Goal: Task Accomplishment & Management: Use online tool/utility

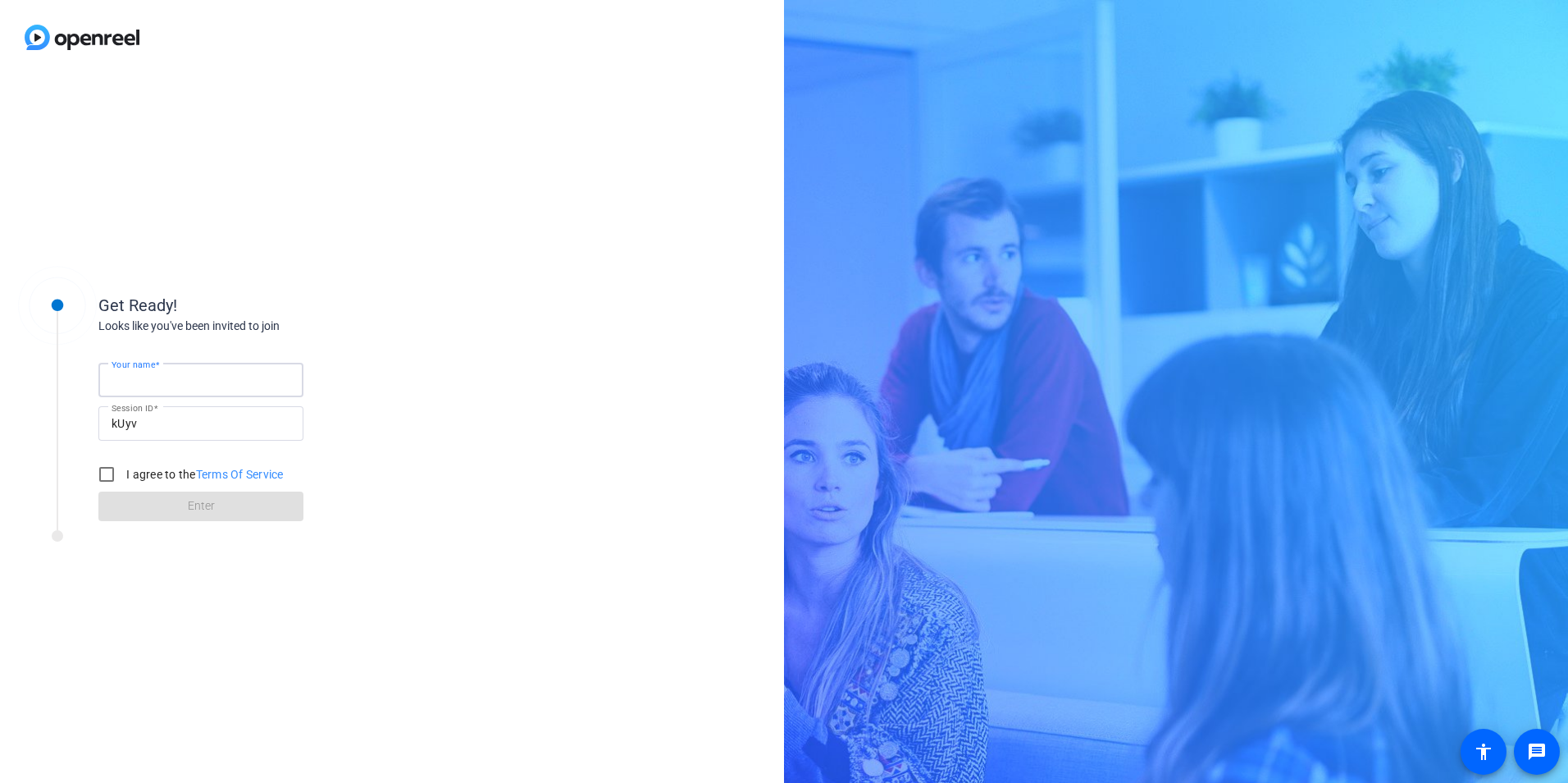
click at [201, 375] on input "Your name" at bounding box center [201, 380] width 179 height 20
type input "[PERSON_NAME] [PERSON_NAME]"
click at [105, 474] on input "I agree to the Terms Of Service" at bounding box center [106, 474] width 33 height 33
checkbox input "true"
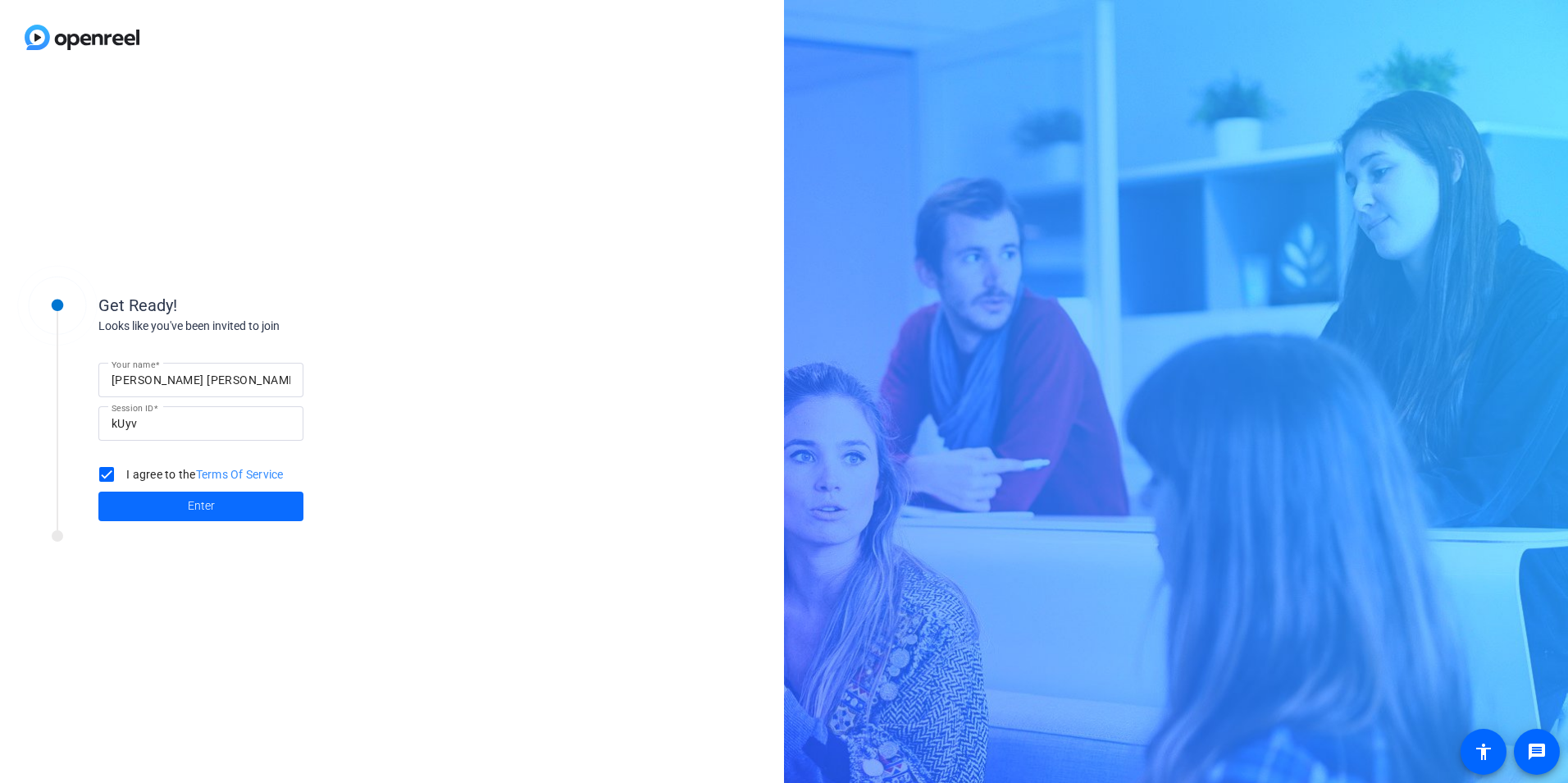
click at [184, 503] on span at bounding box center [200, 506] width 205 height 40
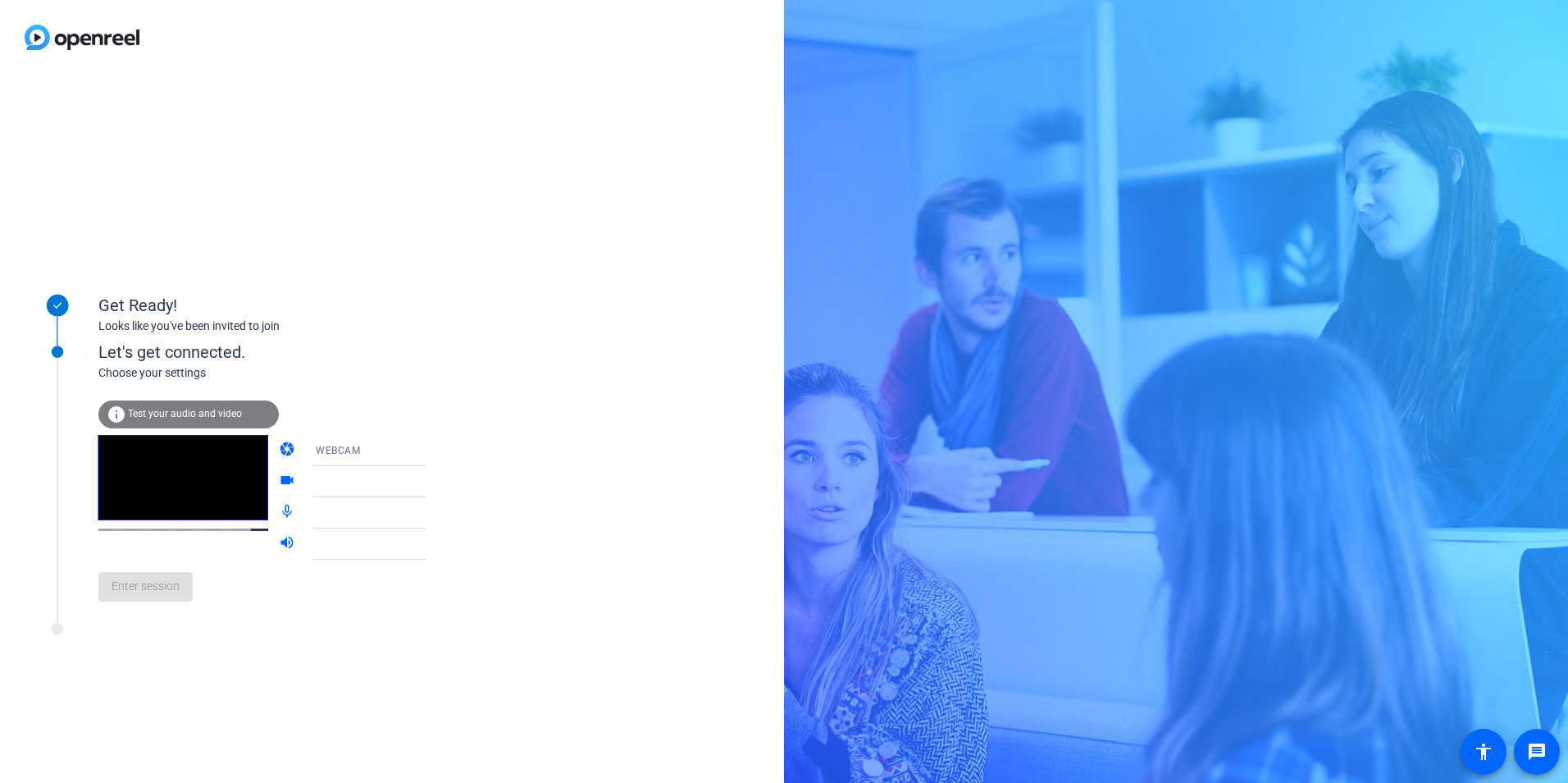
click at [217, 472] on video at bounding box center [182, 478] width 169 height 85
click at [433, 479] on icon at bounding box center [443, 482] width 20 height 20
click at [433, 480] on icon at bounding box center [443, 482] width 20 height 20
click at [439, 451] on icon at bounding box center [443, 451] width 8 height 4
click at [351, 518] on mat-option "DESKTOP" at bounding box center [357, 515] width 141 height 33
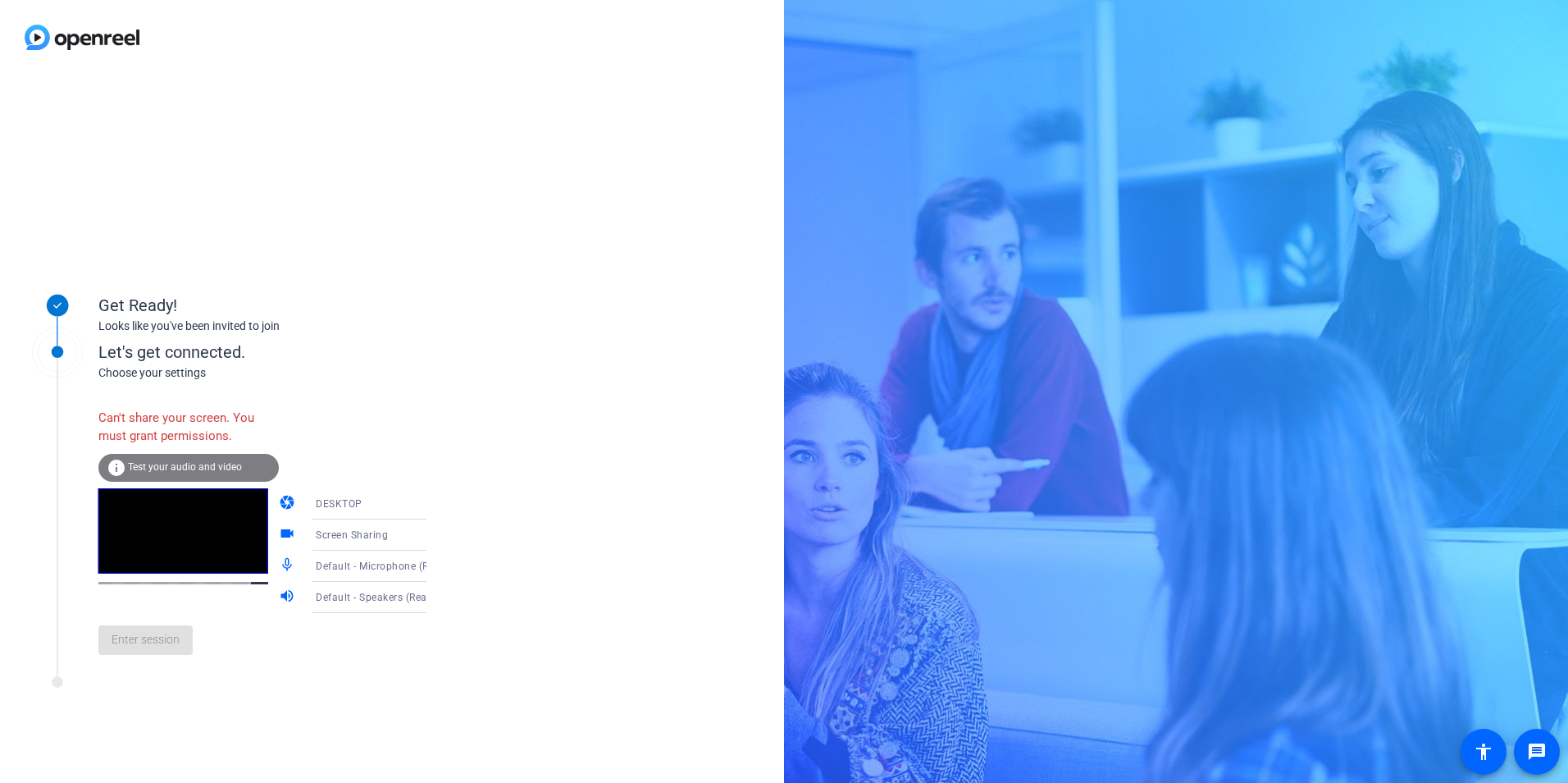
click at [184, 468] on span "Test your audio and video" at bounding box center [184, 467] width 114 height 12
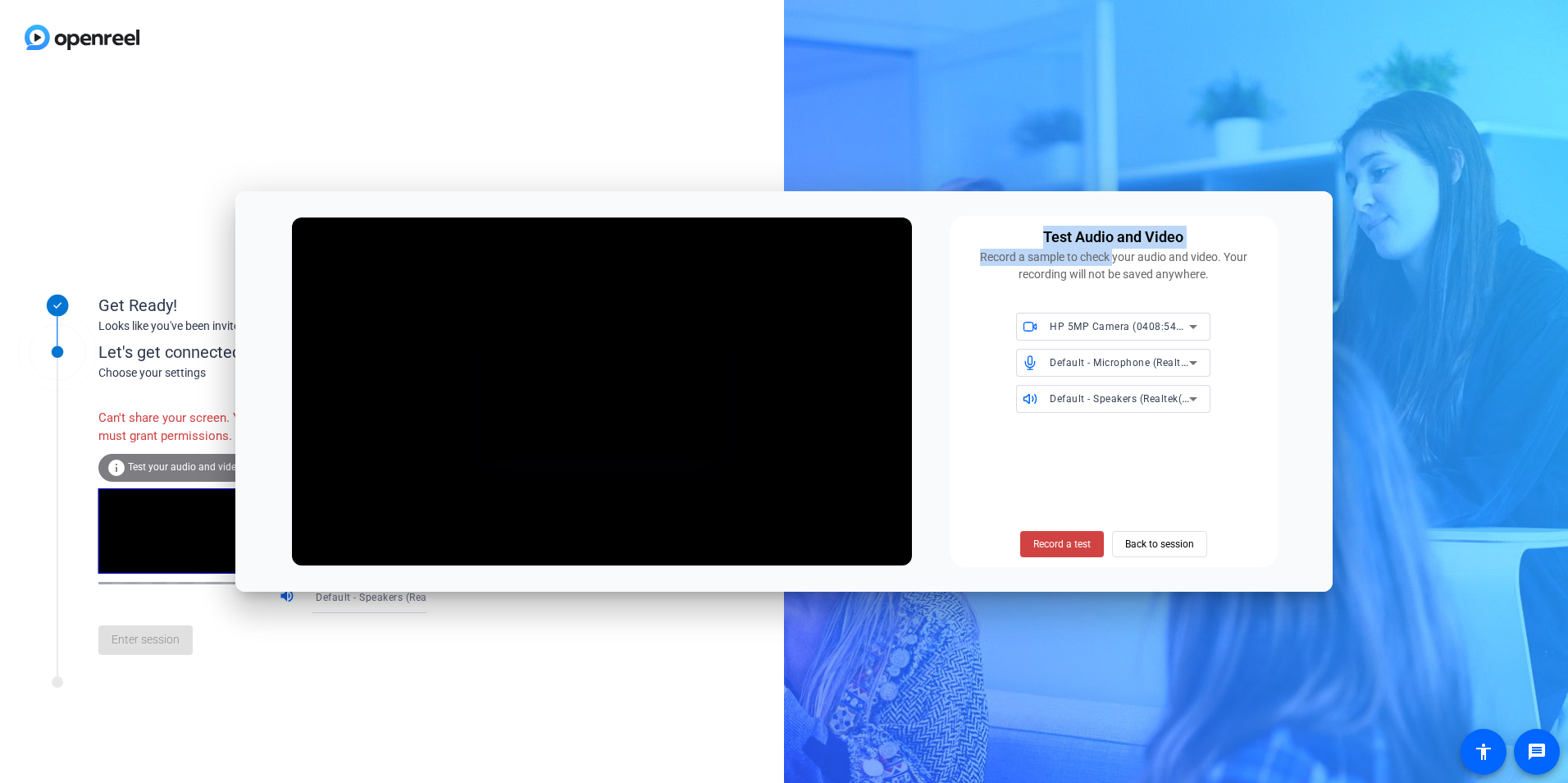
drag, startPoint x: 1009, startPoint y: 208, endPoint x: 1108, endPoint y: 256, distance: 110.0
click at [1108, 256] on div "Test Audio and Video Record a sample to check your audio and video. Your record…" at bounding box center [784, 392] width 1098 height 401
click at [1183, 544] on span "Back to session" at bounding box center [1160, 543] width 69 height 31
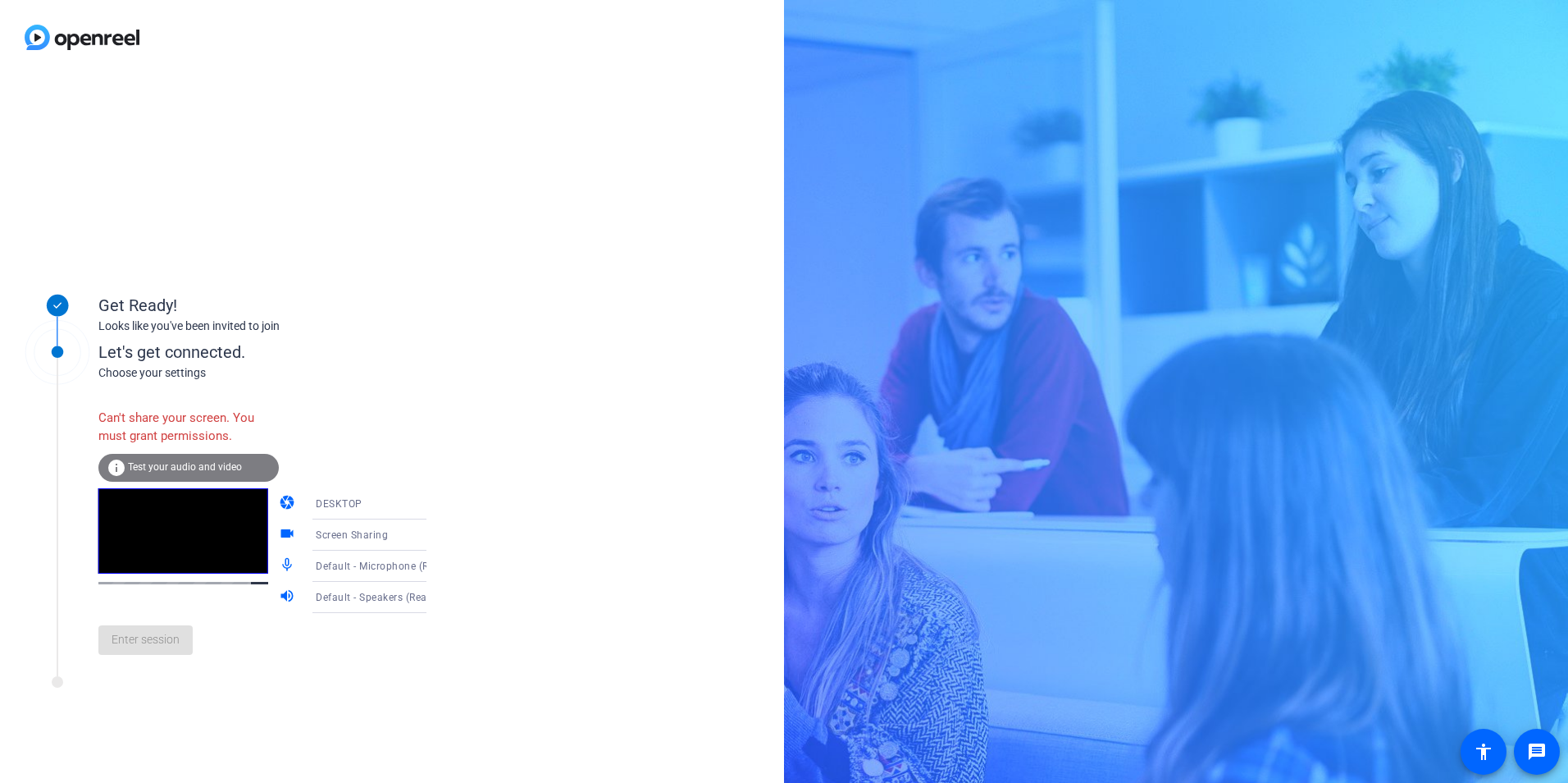
click at [148, 574] on video at bounding box center [182, 531] width 169 height 85
click at [145, 648] on div "Enter session" at bounding box center [278, 640] width 362 height 55
click at [433, 537] on icon at bounding box center [443, 535] width 20 height 20
click at [324, 566] on span "Screen Sharing" at bounding box center [328, 567] width 70 height 20
click at [433, 503] on icon at bounding box center [443, 504] width 20 height 20
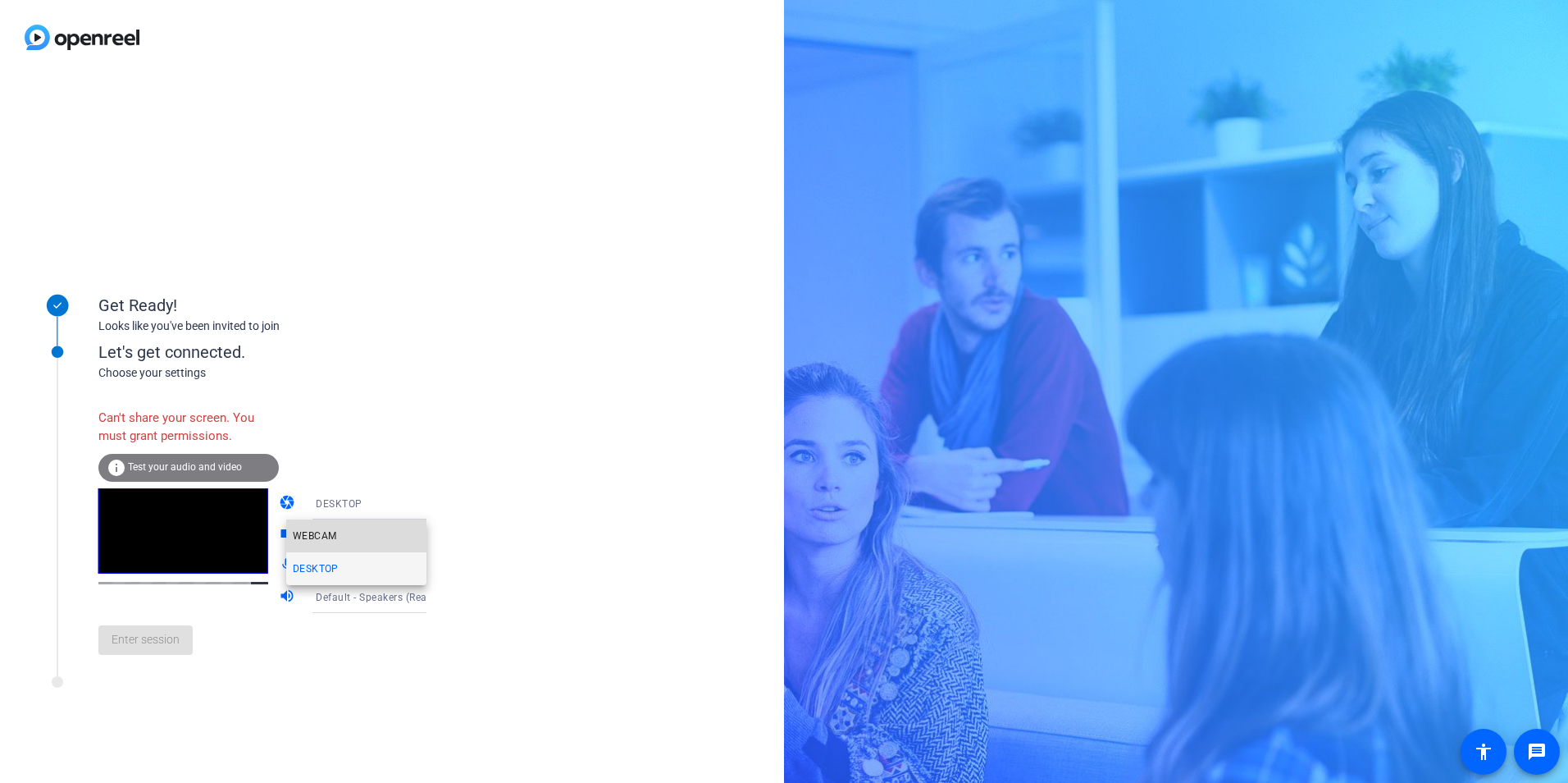
click at [338, 547] on mat-option "WEBCAM" at bounding box center [357, 535] width 141 height 33
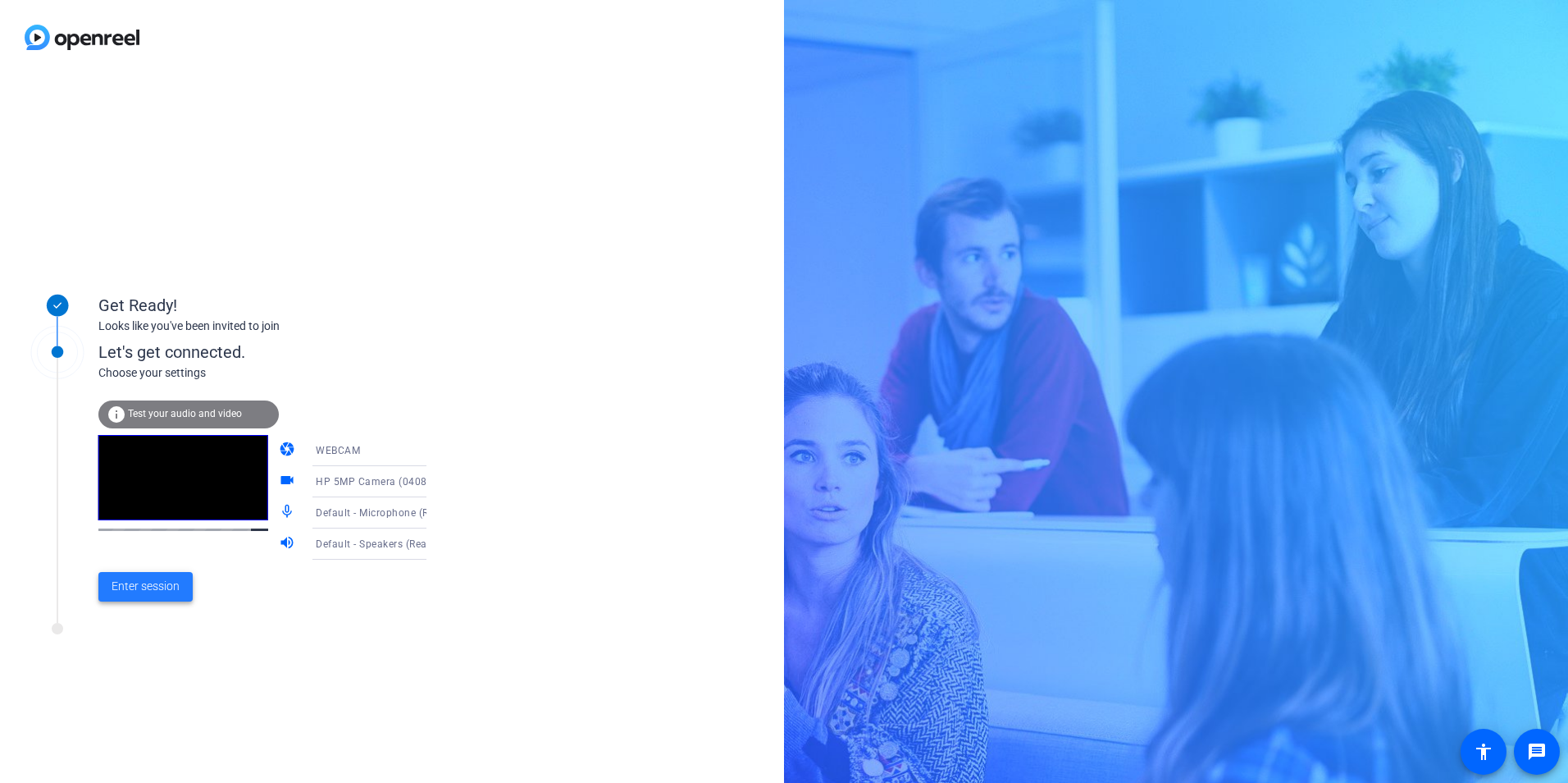
click at [150, 583] on span "Enter session" at bounding box center [146, 586] width 68 height 17
